Goal: Information Seeking & Learning: Learn about a topic

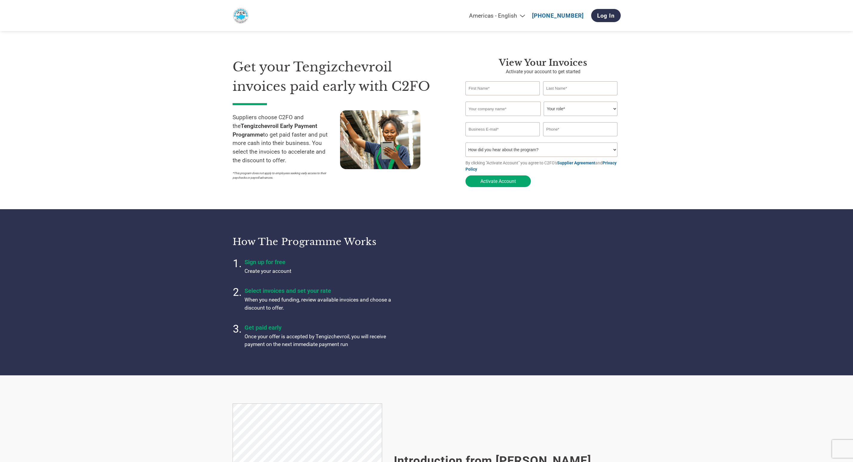
select select "en-[GEOGRAPHIC_DATA]"
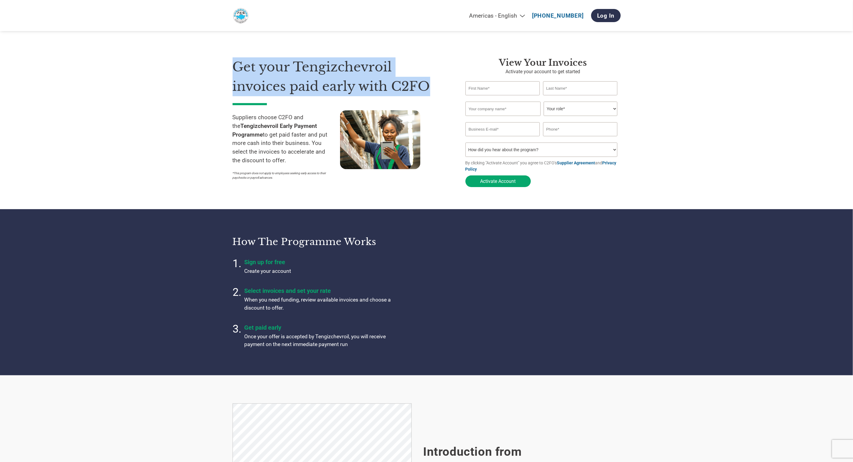
drag, startPoint x: 240, startPoint y: 68, endPoint x: 441, endPoint y: 83, distance: 201.5
click at [436, 83] on h1 "Get your Tengizchevroil invoices paid early with C2FO" at bounding box center [340, 76] width 215 height 39
click at [450, 83] on div "Get your Tengizchevroil invoices paid early with C2FO Suppliers choose C2FO and…" at bounding box center [345, 123] width 224 height 133
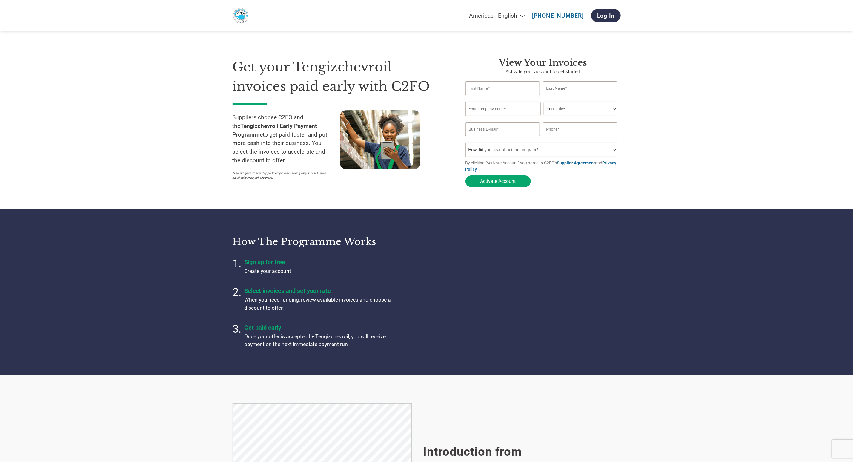
drag, startPoint x: 654, startPoint y: 410, endPoint x: 613, endPoint y: 401, distance: 42.5
drag, startPoint x: 256, startPoint y: 70, endPoint x: 229, endPoint y: 67, distance: 27.6
click at [256, 70] on h1 "Get your Tengizchevroil invoices paid early with C2FO" at bounding box center [340, 76] width 215 height 39
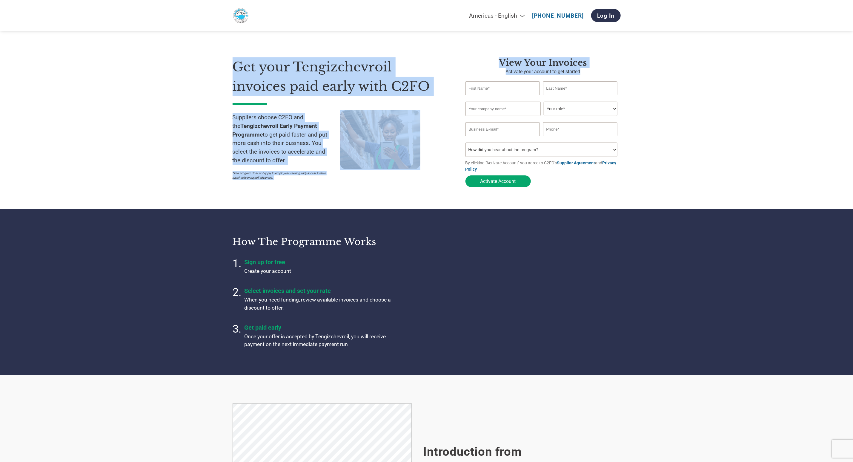
drag, startPoint x: 235, startPoint y: 67, endPoint x: 458, endPoint y: 91, distance: 224.5
click at [458, 91] on section "Get your Tengizchevroil invoices paid early with C2FO Suppliers choose C2FO and…" at bounding box center [426, 116] width 853 height 185
click at [437, 90] on h1 "Get your Tengizchevroil invoices paid early with C2FO" at bounding box center [340, 76] width 215 height 39
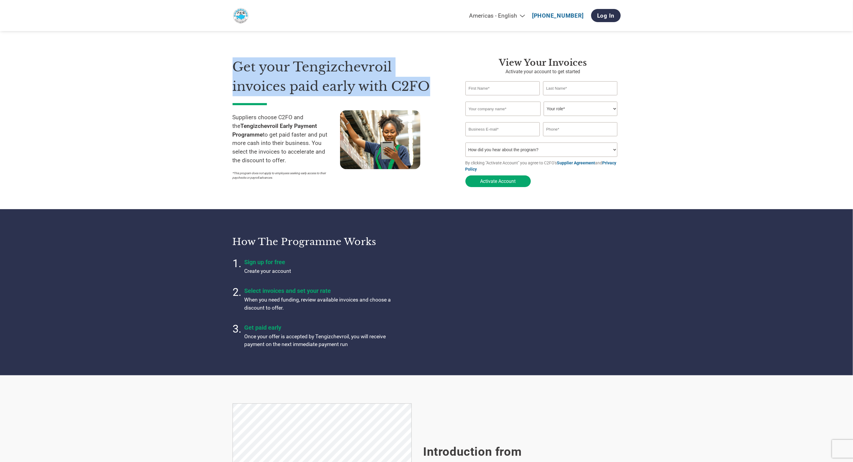
drag, startPoint x: 433, startPoint y: 88, endPoint x: 176, endPoint y: 71, distance: 257.6
click at [176, 71] on section "Get your Tengizchevroil invoices paid early with C2FO Suppliers choose C2FO and…" at bounding box center [426, 116] width 853 height 185
click at [221, 67] on section "Get your Tengizchevroil invoices paid early with C2FO Suppliers choose C2FO and…" at bounding box center [426, 116] width 853 height 185
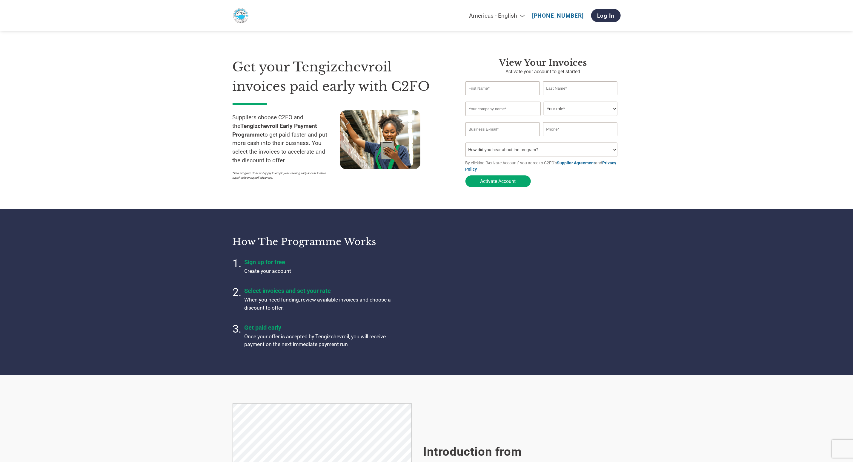
click at [266, 73] on h1 "Get your Tengizchevroil invoices paid early with C2FO" at bounding box center [340, 76] width 215 height 39
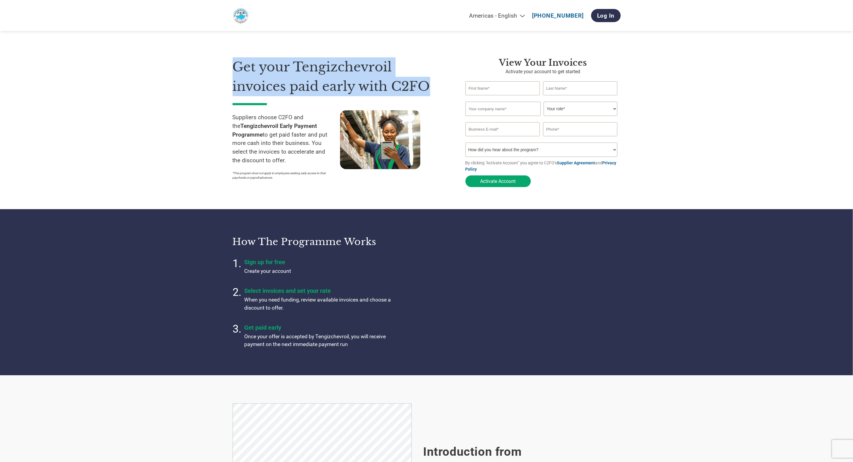
drag, startPoint x: 231, startPoint y: 64, endPoint x: 442, endPoint y: 81, distance: 211.1
click at [442, 81] on section "Get your Tengizchevroil invoices paid early with C2FO Suppliers choose C2FO and…" at bounding box center [426, 116] width 853 height 185
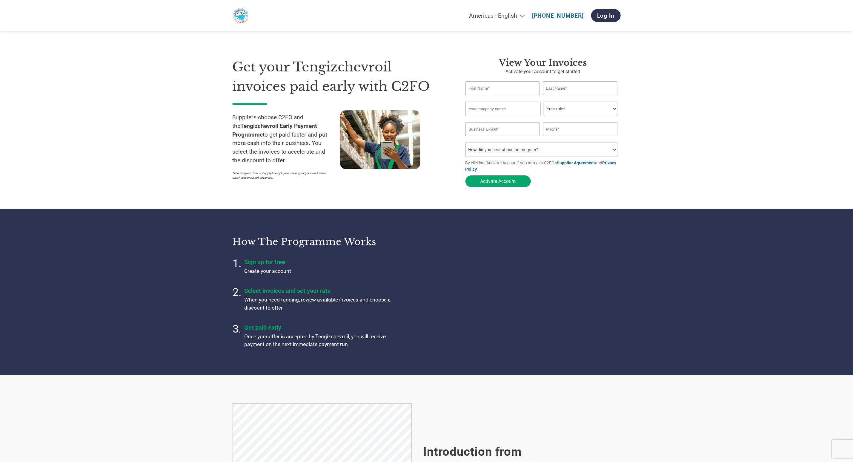
click at [451, 99] on div "Get your Tengizchevroil invoices paid early with C2FO Suppliers choose C2FO and…" at bounding box center [345, 123] width 224 height 133
